Goal: Task Accomplishment & Management: Understand process/instructions

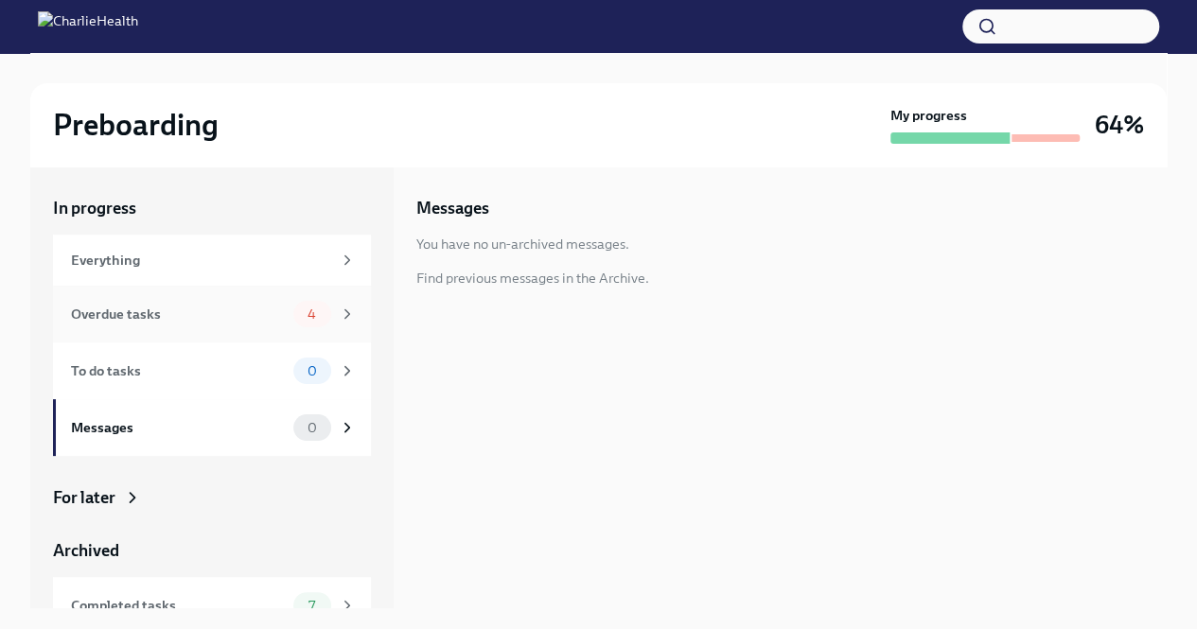
click at [296, 316] on span "4" at bounding box center [311, 314] width 31 height 14
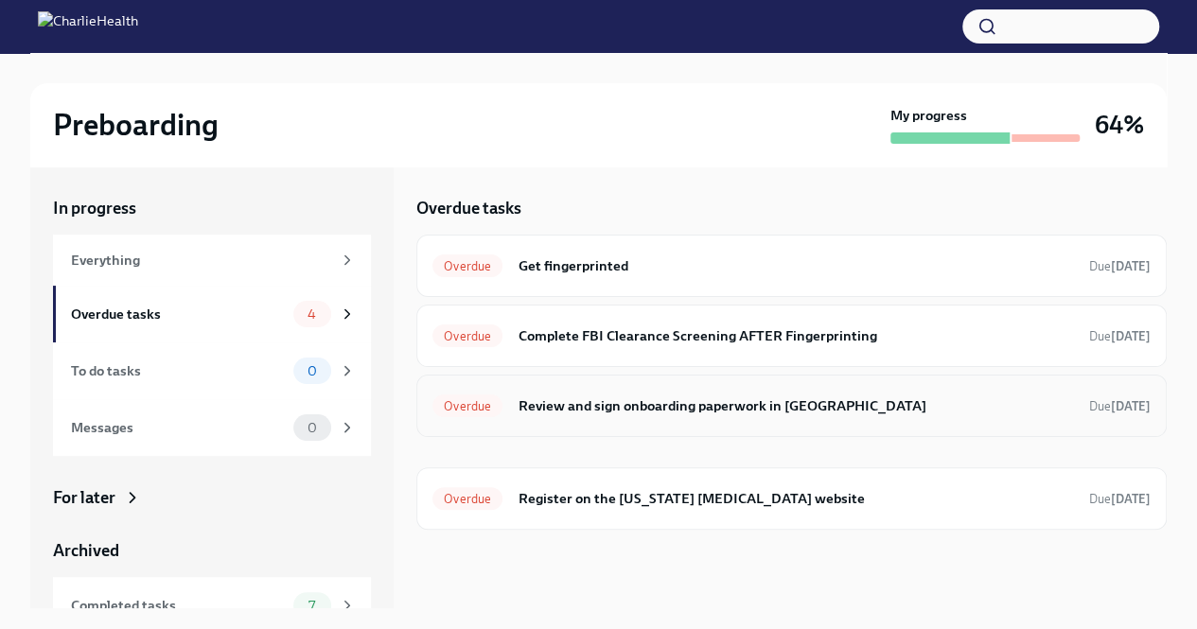
click at [681, 402] on h6 "Review and sign onboarding paperwork in [GEOGRAPHIC_DATA]" at bounding box center [796, 405] width 556 height 21
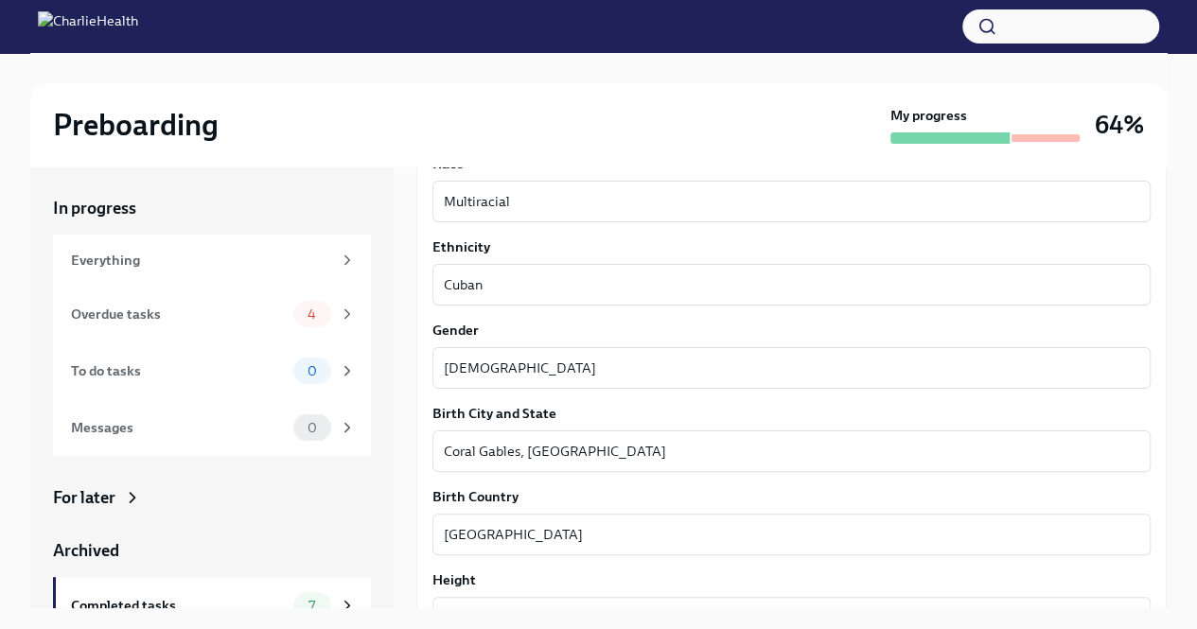
scroll to position [1723, 0]
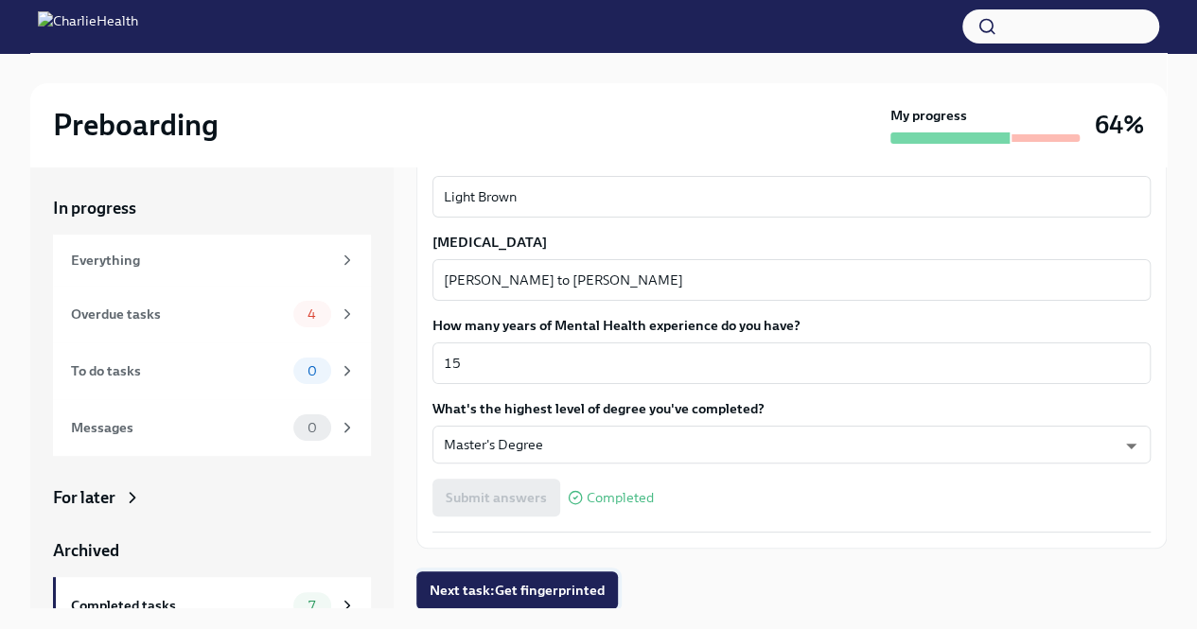
click at [568, 586] on span "Next task : Get fingerprinted" at bounding box center [517, 590] width 175 height 19
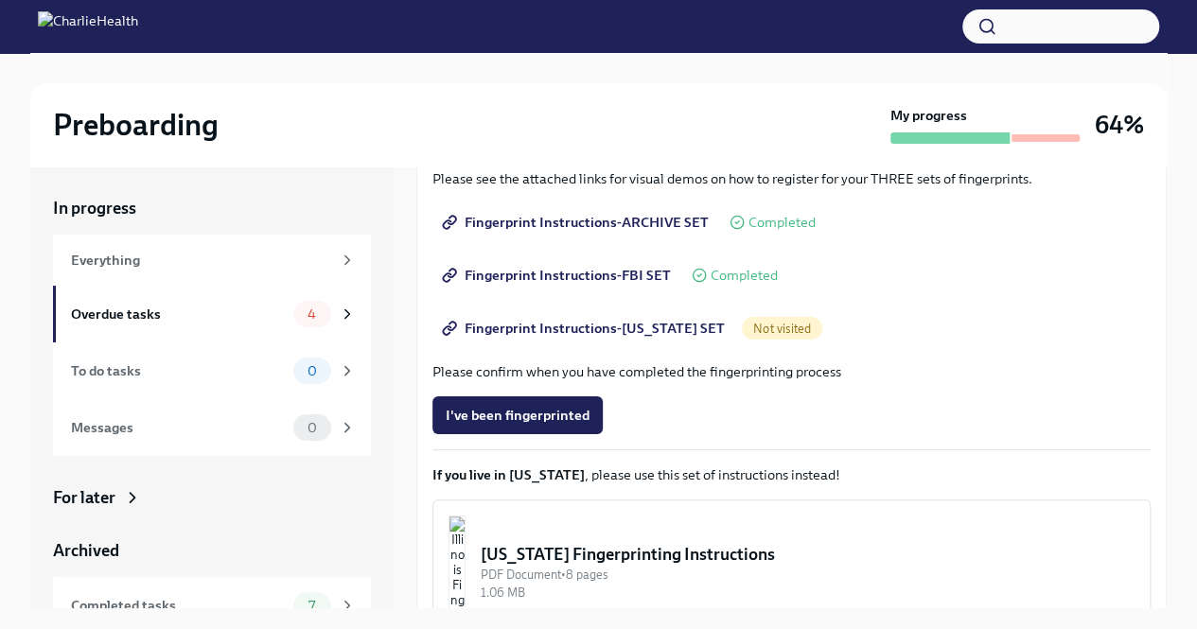
scroll to position [395, 0]
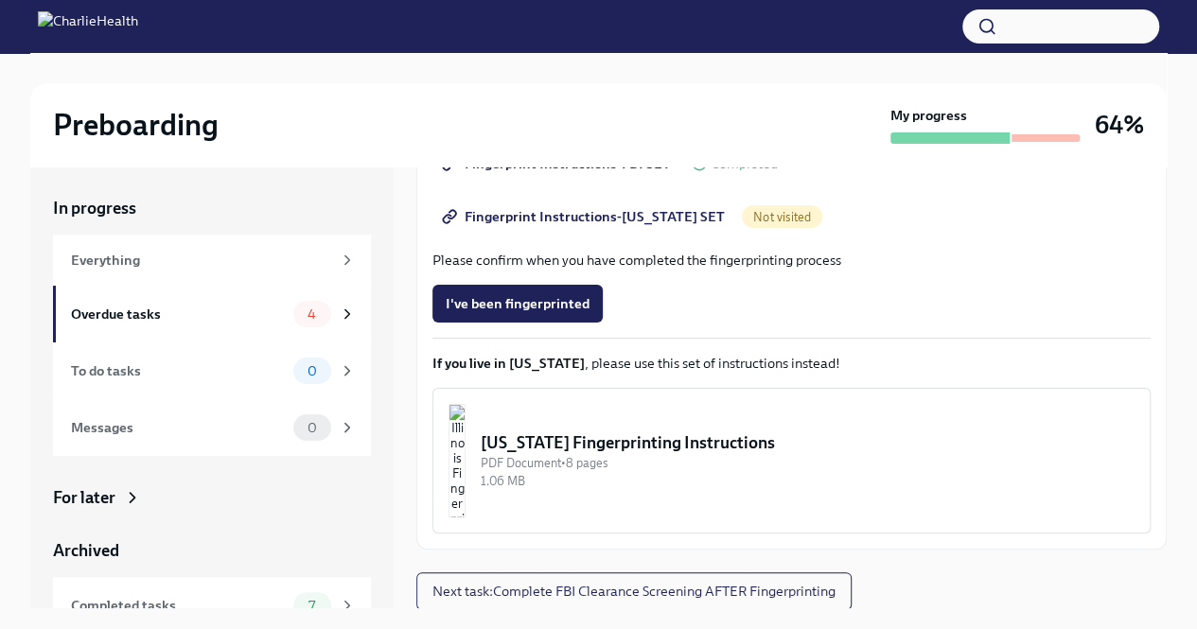
click at [611, 214] on span "Fingerprint Instructions-FLORIDA SET" at bounding box center [585, 216] width 279 height 19
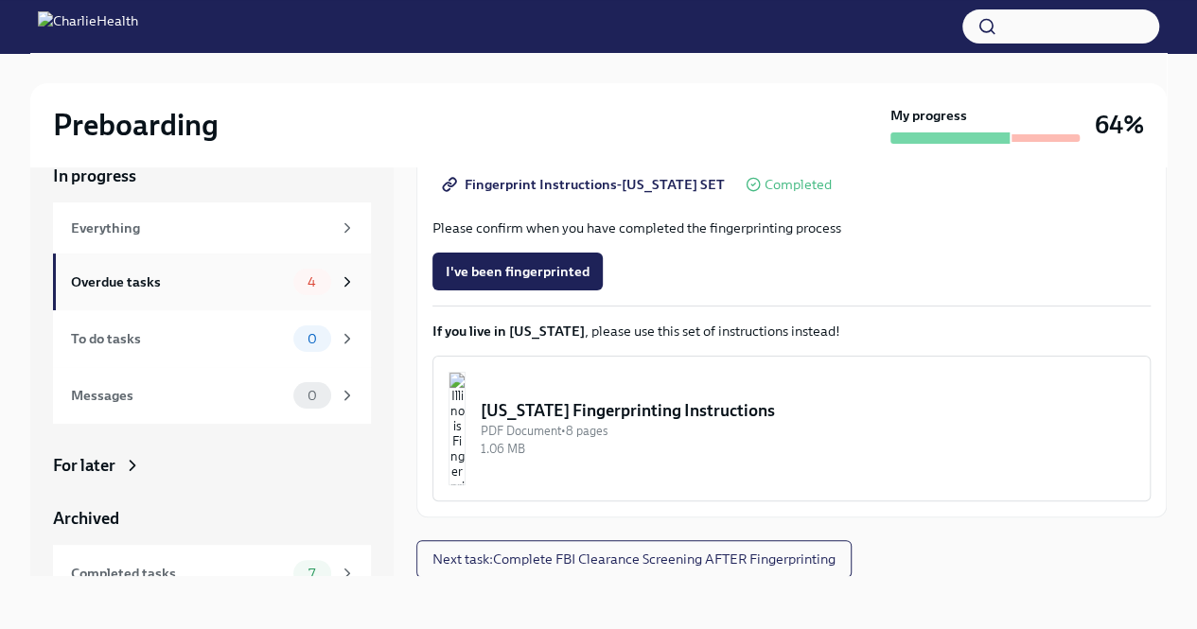
click at [339, 282] on icon at bounding box center [347, 281] width 17 height 17
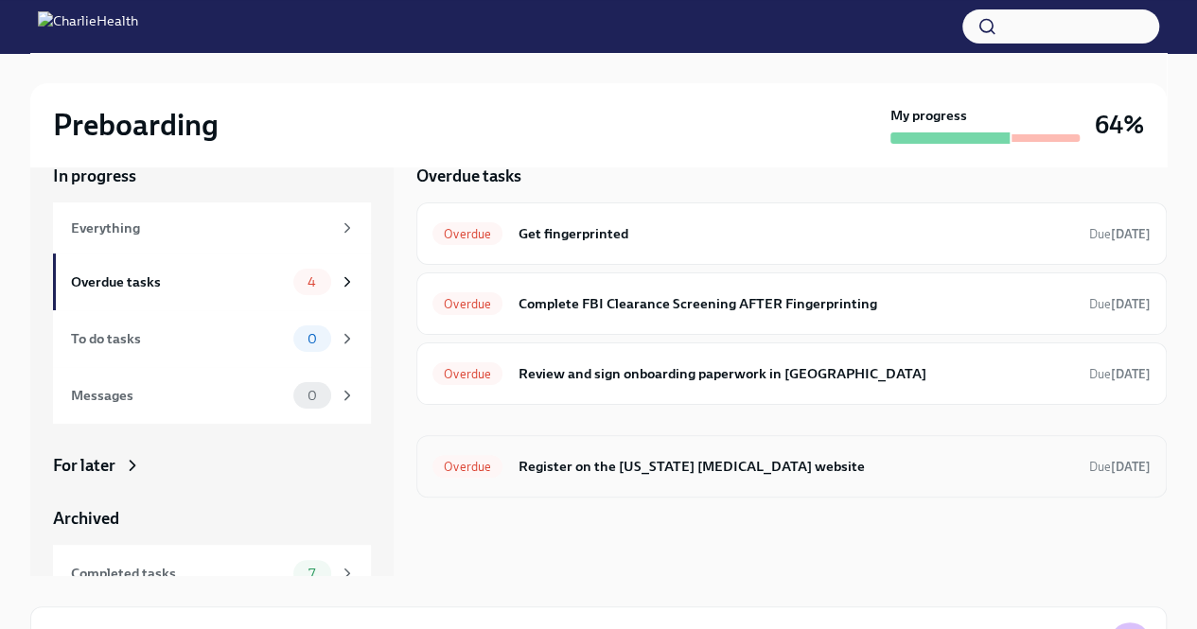
click at [603, 462] on h6 "Register on the [US_STATE] [MEDICAL_DATA] website" at bounding box center [796, 466] width 556 height 21
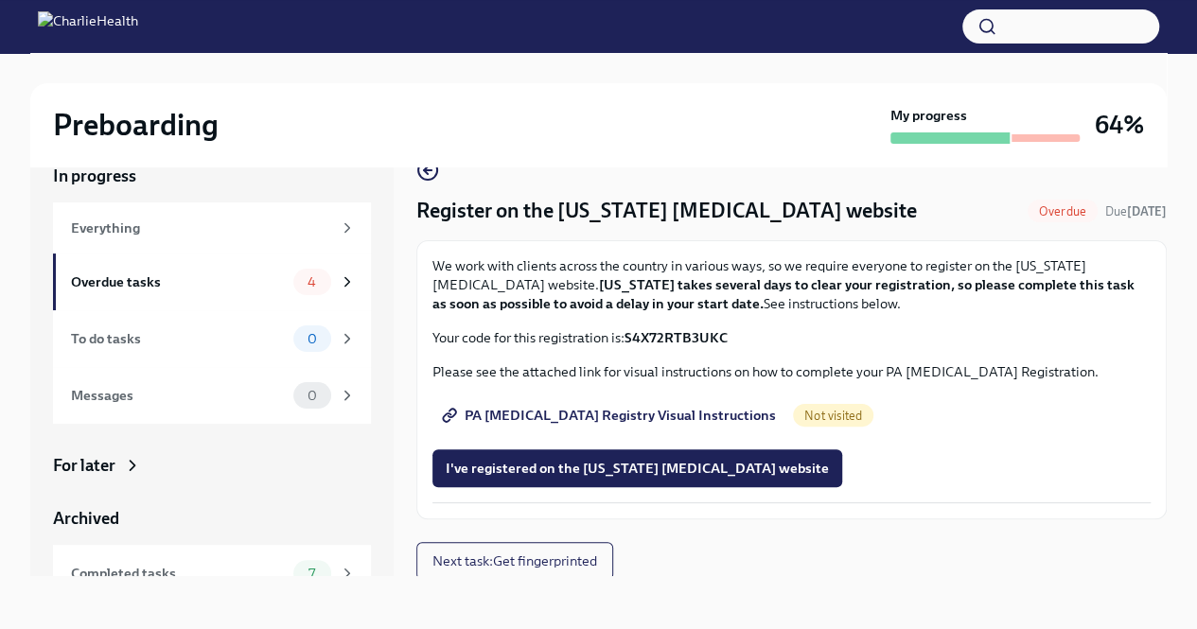
scroll to position [8, 0]
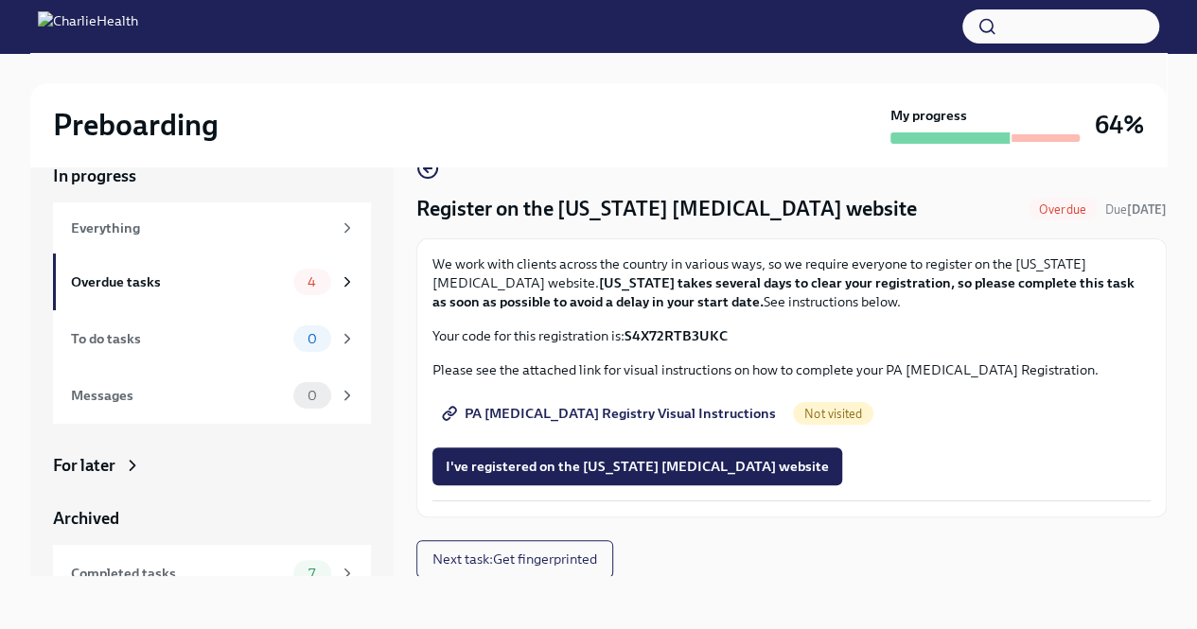
click at [670, 410] on span "PA Child Abuse Registry Visual Instructions" at bounding box center [611, 413] width 330 height 19
